Goal: Task Accomplishment & Management: Complete application form

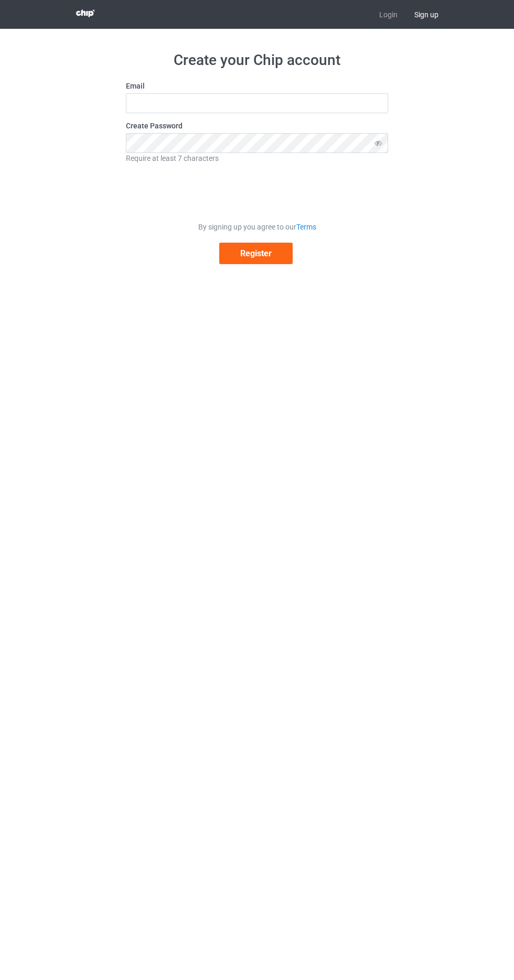
click at [427, 14] on span "Sign up" at bounding box center [426, 14] width 41 height 29
click at [427, 13] on span "Sign up" at bounding box center [426, 14] width 41 height 29
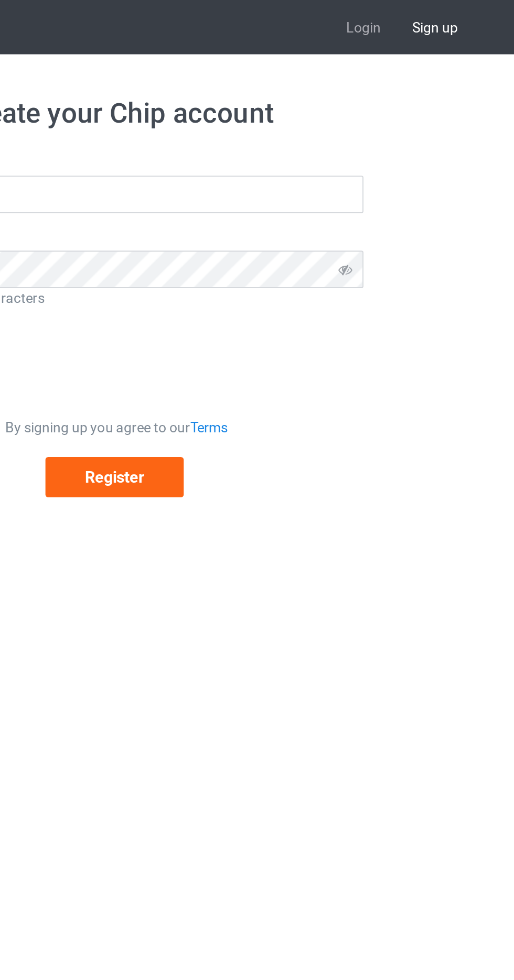
click at [428, 9] on span "Sign up" at bounding box center [426, 14] width 41 height 29
click at [426, 15] on span "Sign up" at bounding box center [426, 14] width 41 height 29
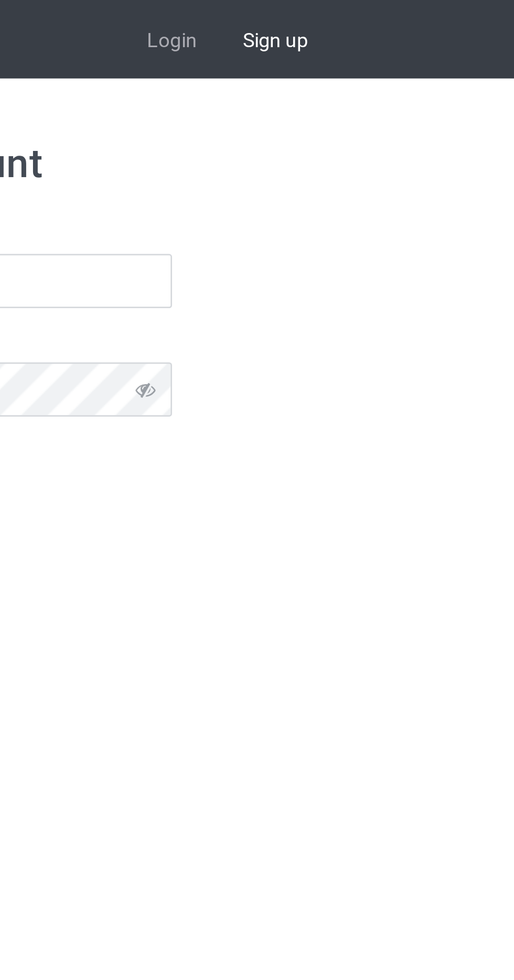
click at [418, 20] on span "Sign up" at bounding box center [426, 14] width 41 height 29
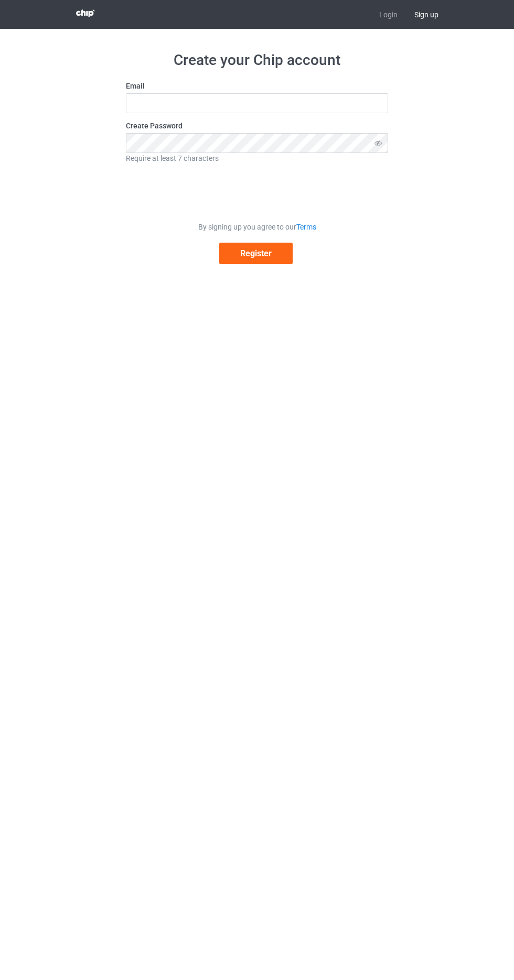
click at [425, 18] on span "Sign up" at bounding box center [426, 14] width 41 height 29
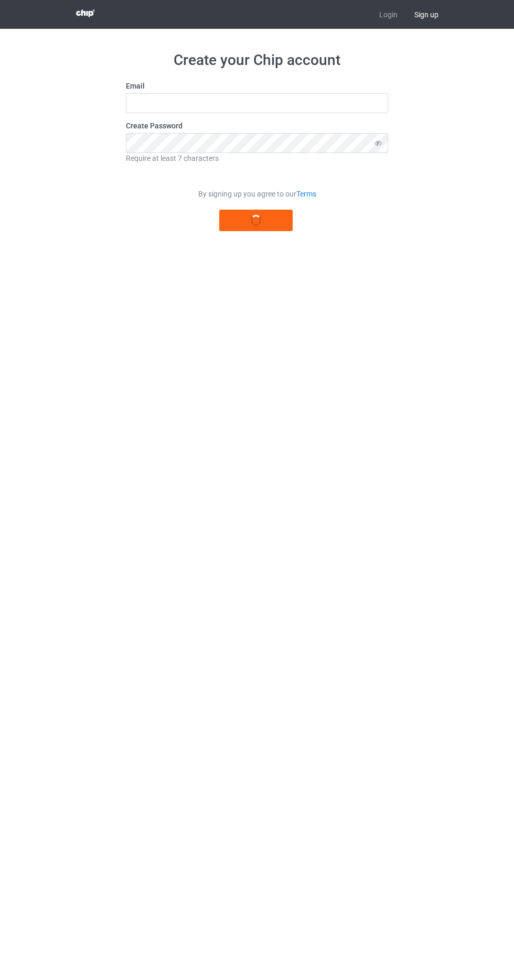
click at [435, 25] on span "Sign up" at bounding box center [426, 14] width 41 height 29
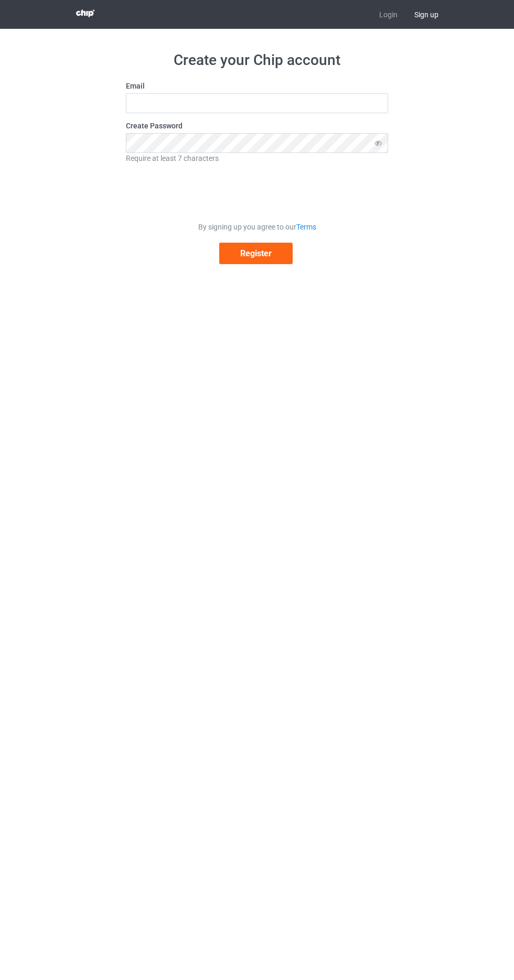
click at [424, 14] on span "Sign up" at bounding box center [426, 14] width 41 height 29
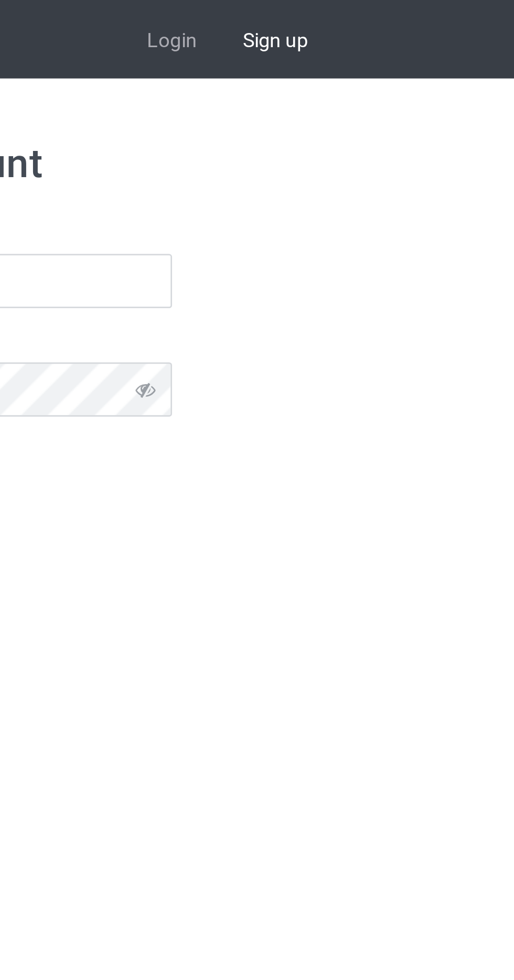
click at [423, 16] on span "Sign up" at bounding box center [426, 14] width 41 height 29
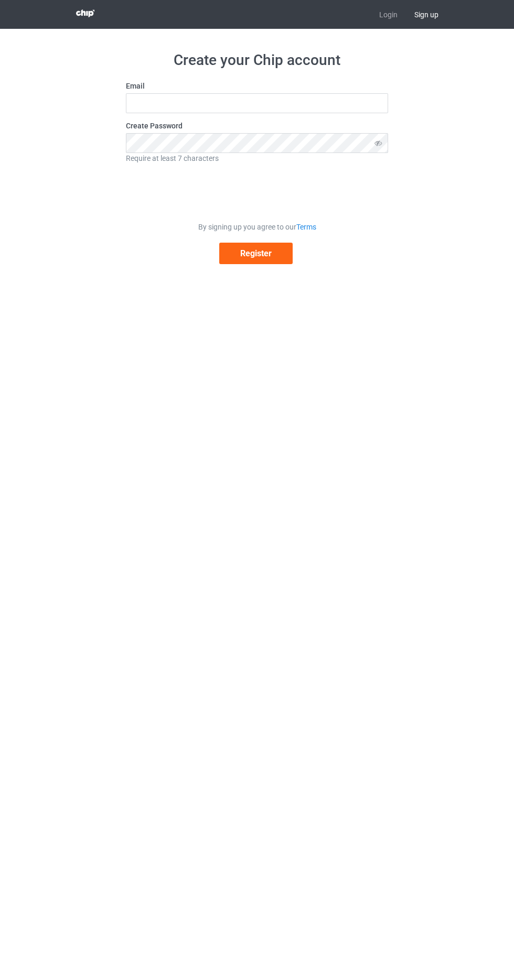
click at [471, 16] on div "Login Sign up" at bounding box center [257, 14] width 514 height 29
